Goal: Task Accomplishment & Management: Manage account settings

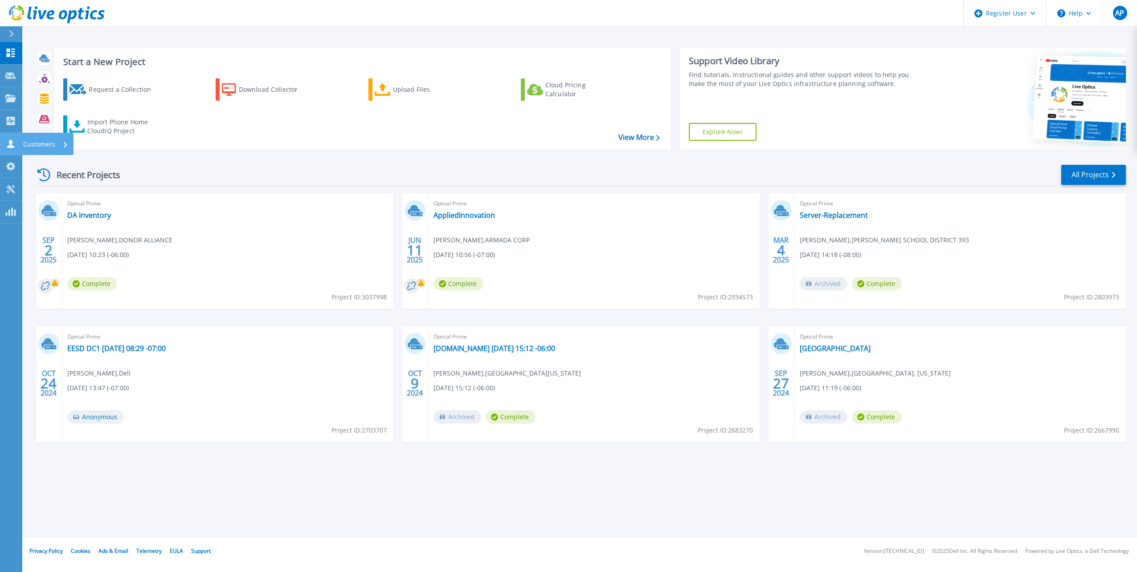
click at [17, 146] on link "Customers Customers" at bounding box center [11, 144] width 22 height 23
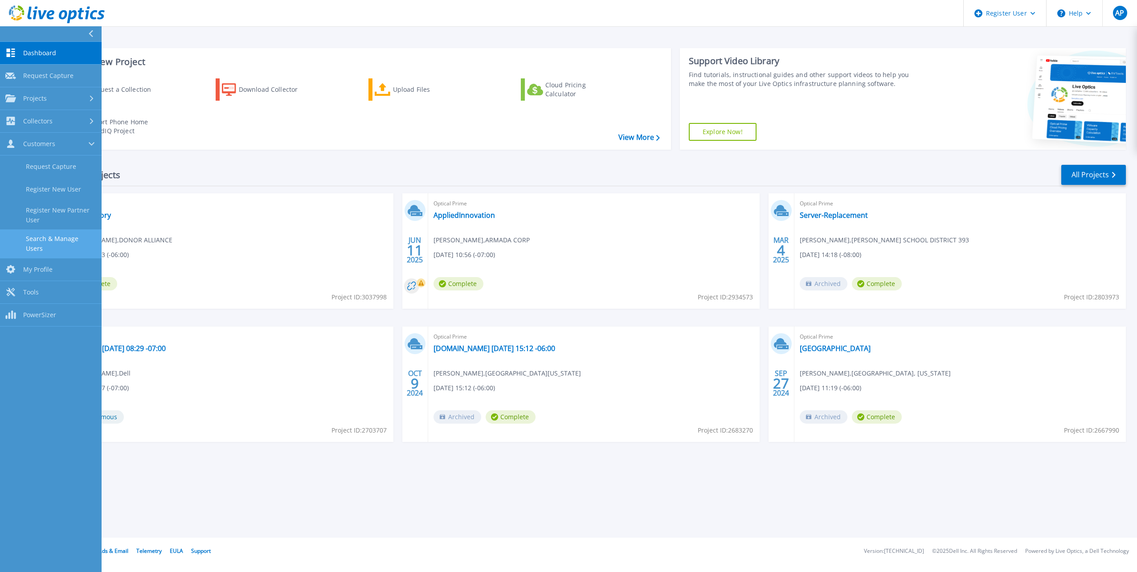
click at [53, 232] on link "Search & Manage Users" at bounding box center [51, 243] width 102 height 29
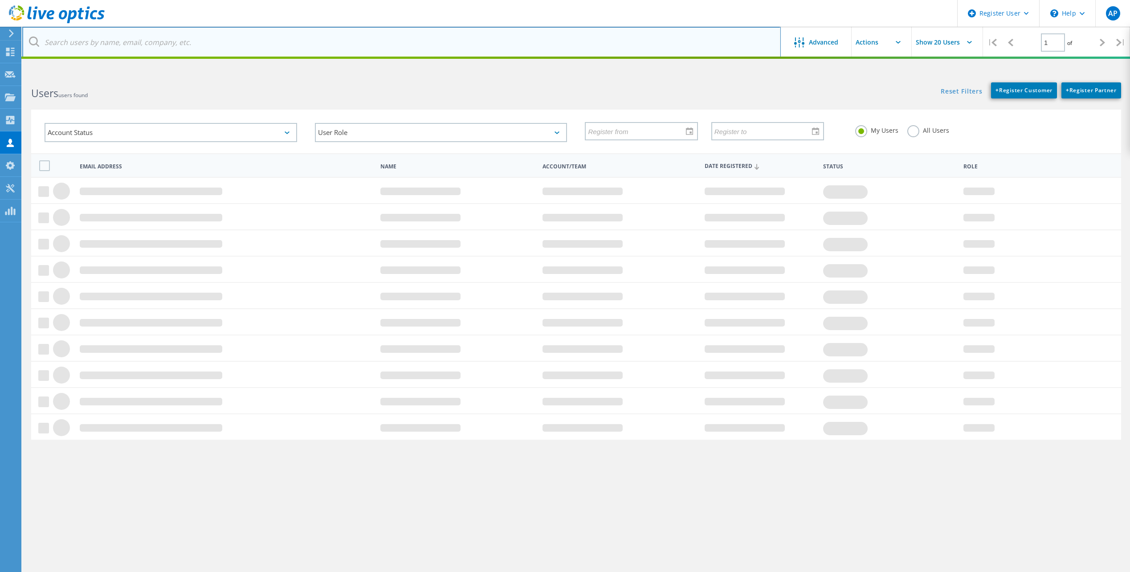
click at [158, 42] on input "text" at bounding box center [401, 42] width 758 height 31
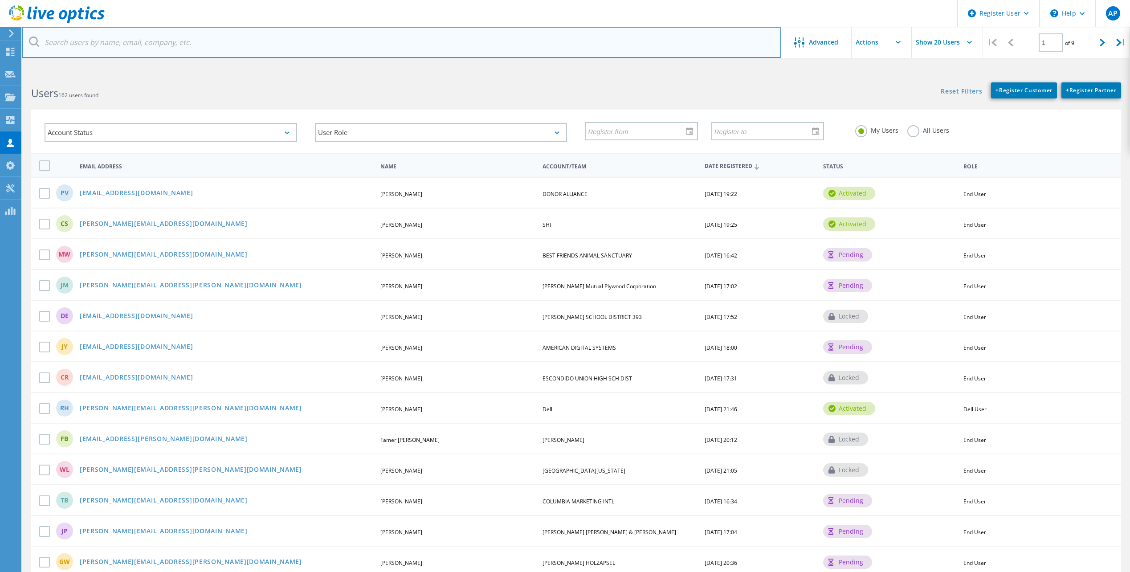
paste input "@[DOMAIN_NAME]"
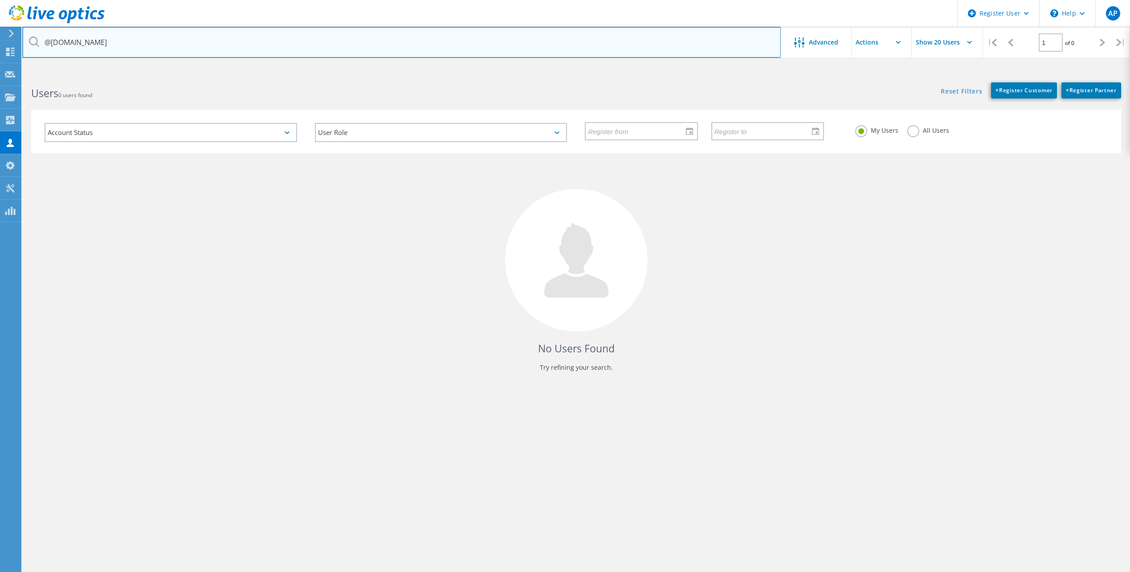
type input "@[DOMAIN_NAME]"
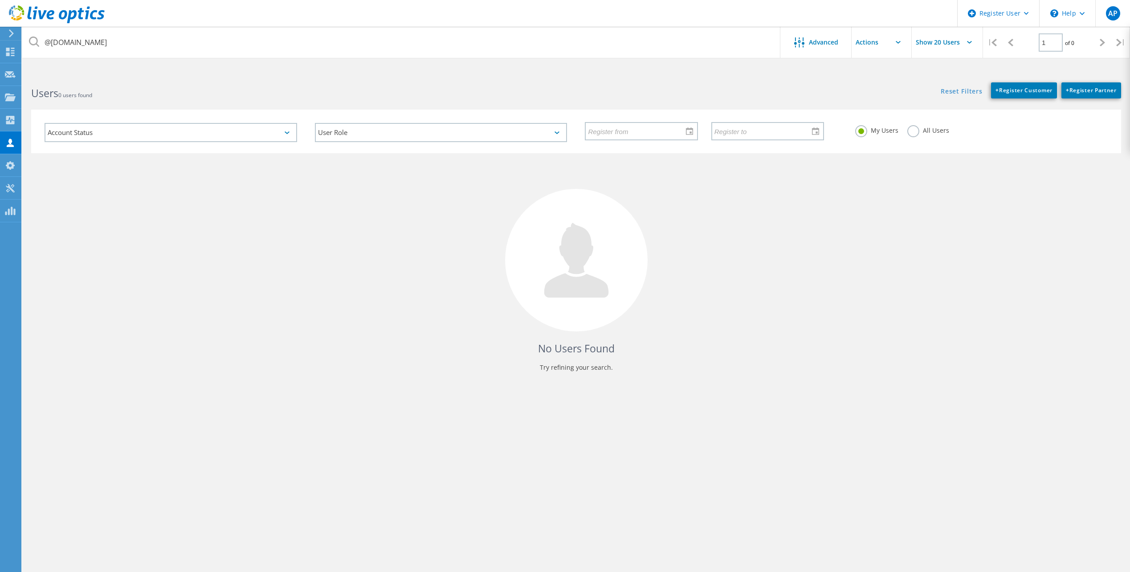
click at [916, 127] on label "All Users" at bounding box center [928, 129] width 42 height 8
click at [0, 0] on input "All Users" at bounding box center [0, 0] width 0 height 0
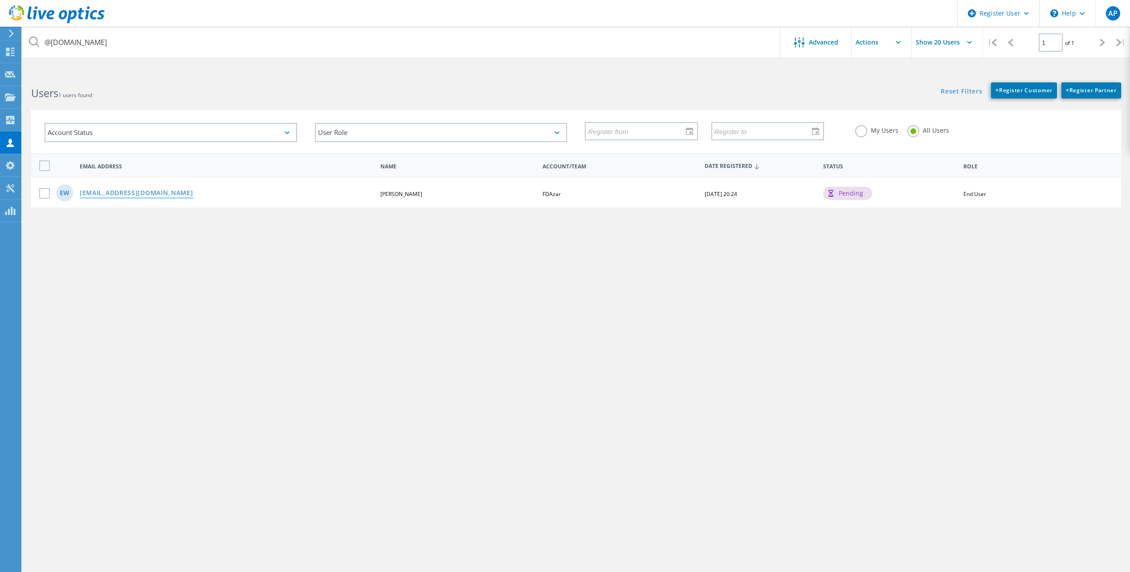
click at [120, 195] on link "[EMAIL_ADDRESS][DOMAIN_NAME]" at bounding box center [137, 194] width 114 height 8
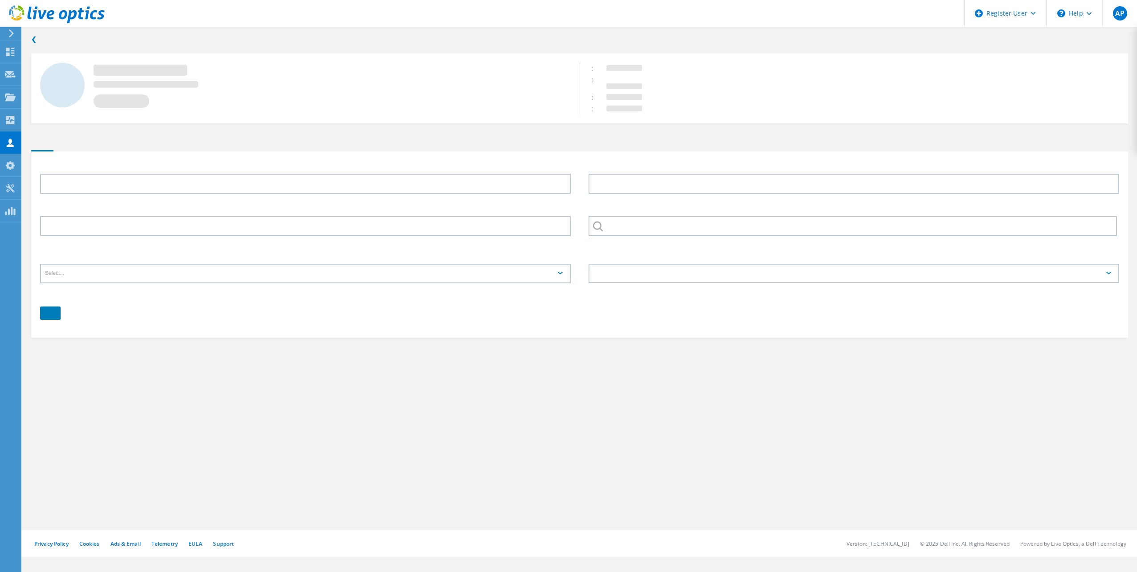
type input "[PERSON_NAME]"
type input "White"
type input "FDAzar"
type input "English"
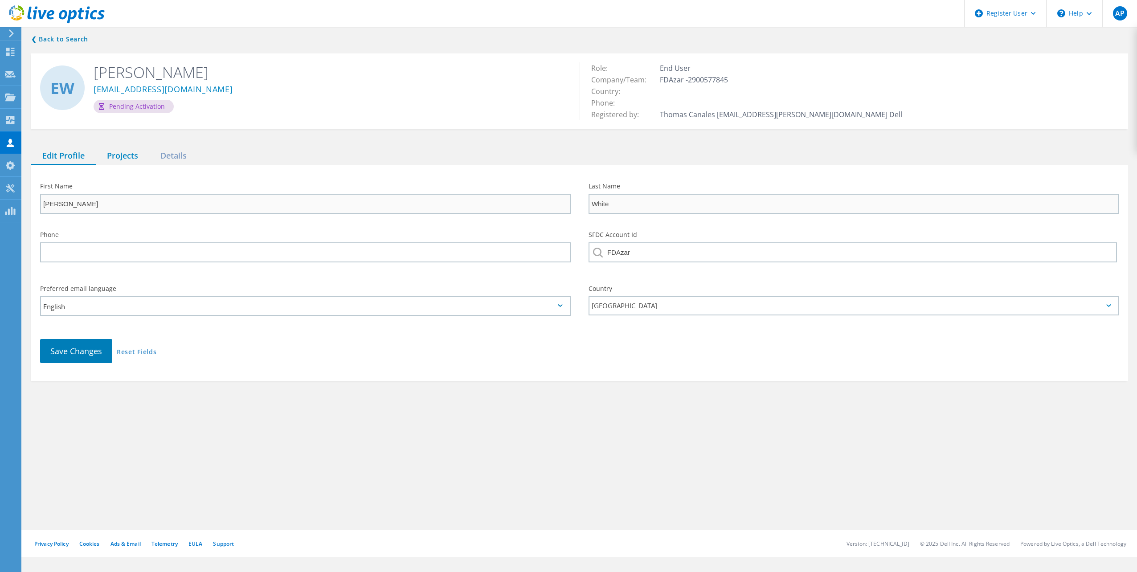
click at [118, 157] on div "Projects" at bounding box center [122, 156] width 53 height 18
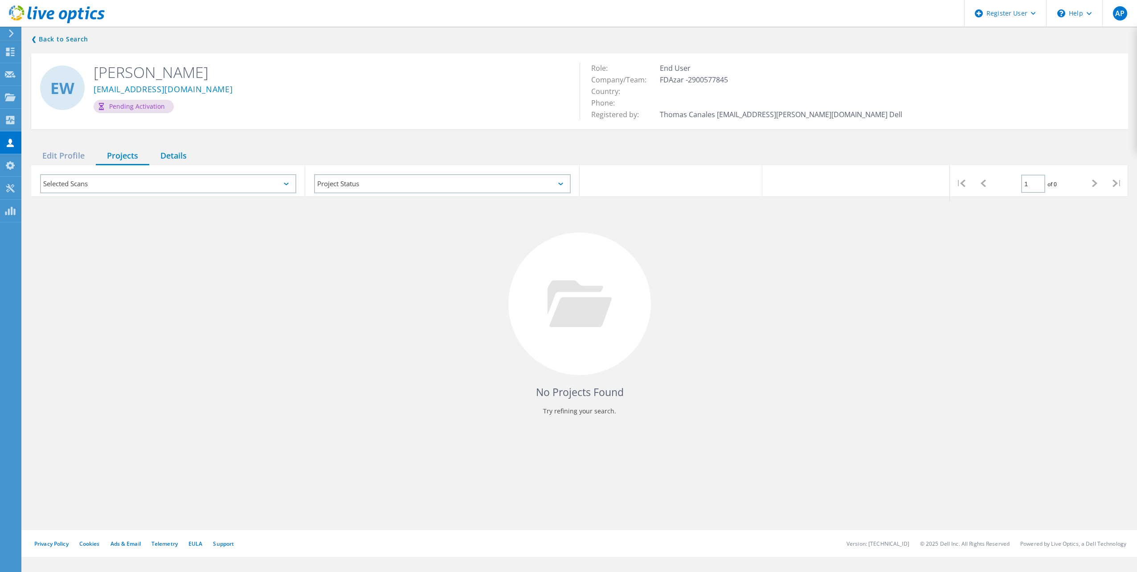
click at [179, 155] on div "Details" at bounding box center [173, 156] width 49 height 18
